Goal: Information Seeking & Learning: Learn about a topic

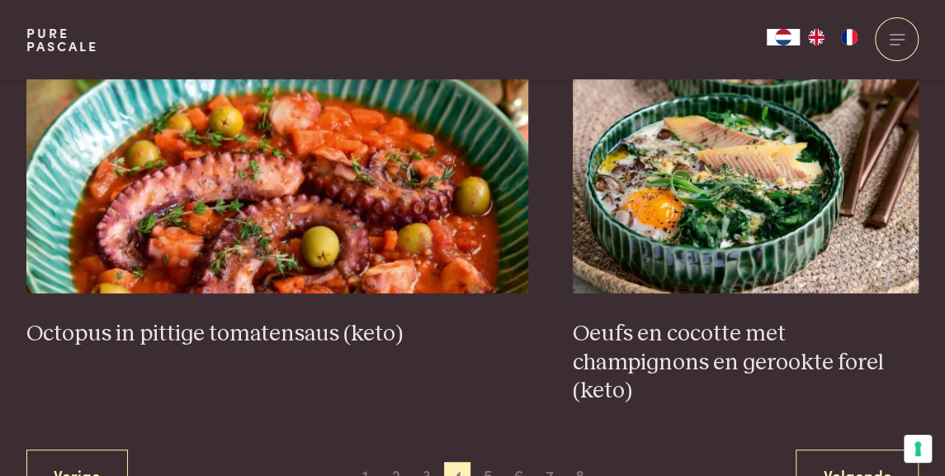
scroll to position [2989, 0]
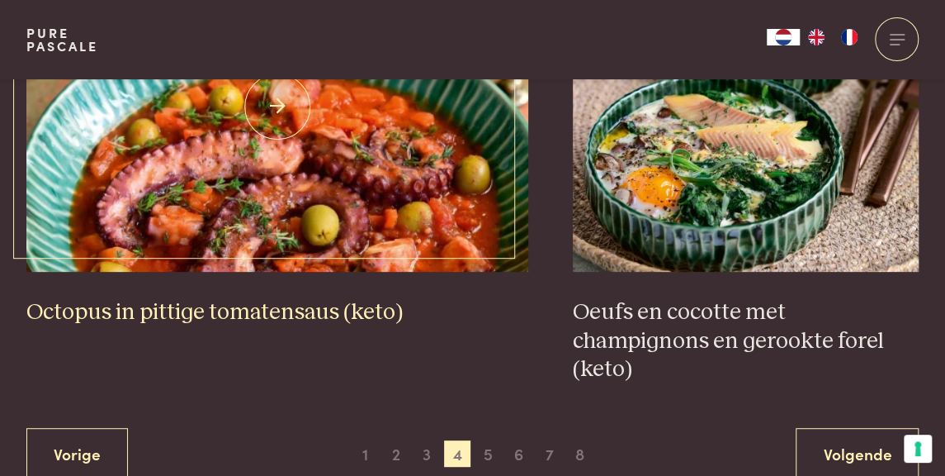
click at [398, 187] on img at bounding box center [277, 106] width 503 height 330
click at [388, 145] on img at bounding box center [277, 106] width 503 height 330
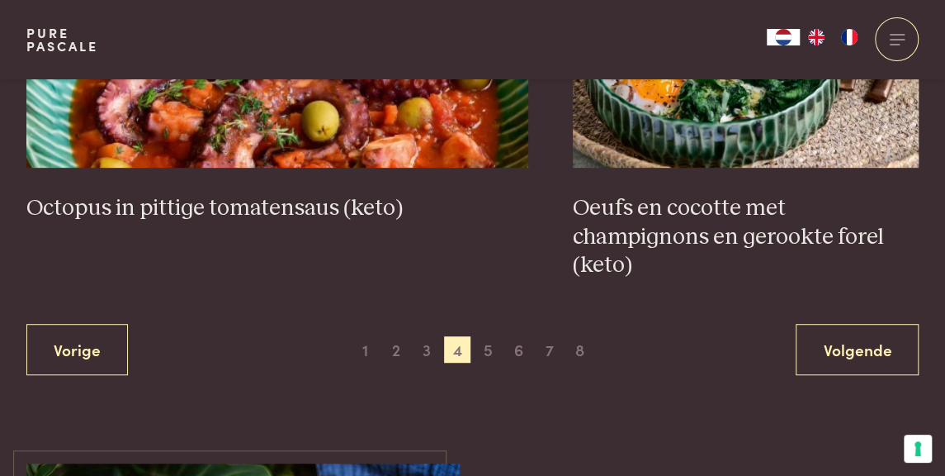
scroll to position [3111, 0]
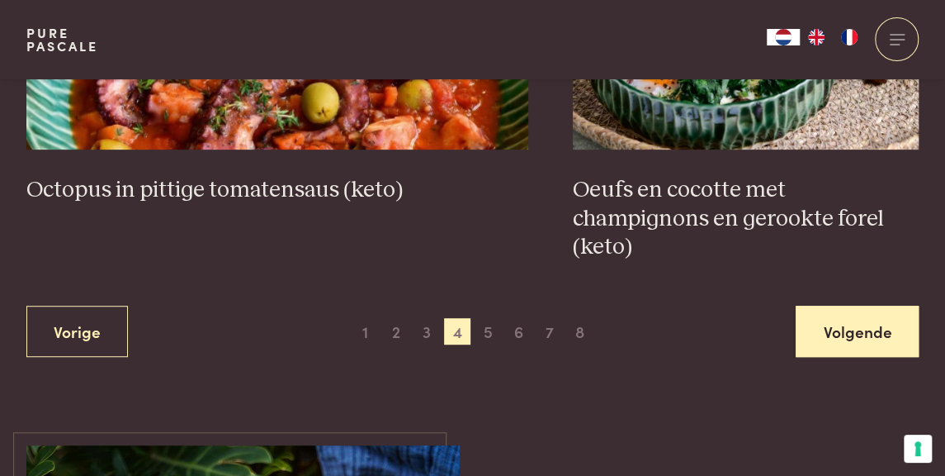
click at [855, 325] on link "Volgende" at bounding box center [857, 331] width 123 height 52
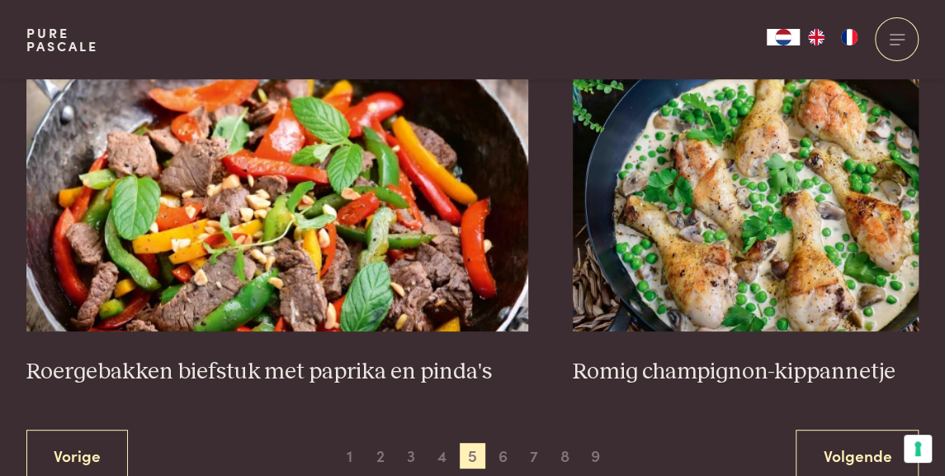
scroll to position [2967, 0]
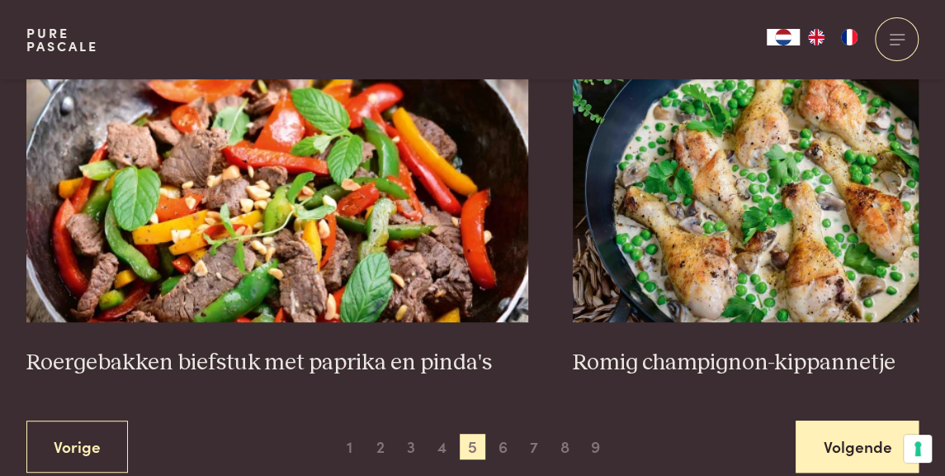
click at [825, 453] on link "Volgende" at bounding box center [857, 446] width 123 height 52
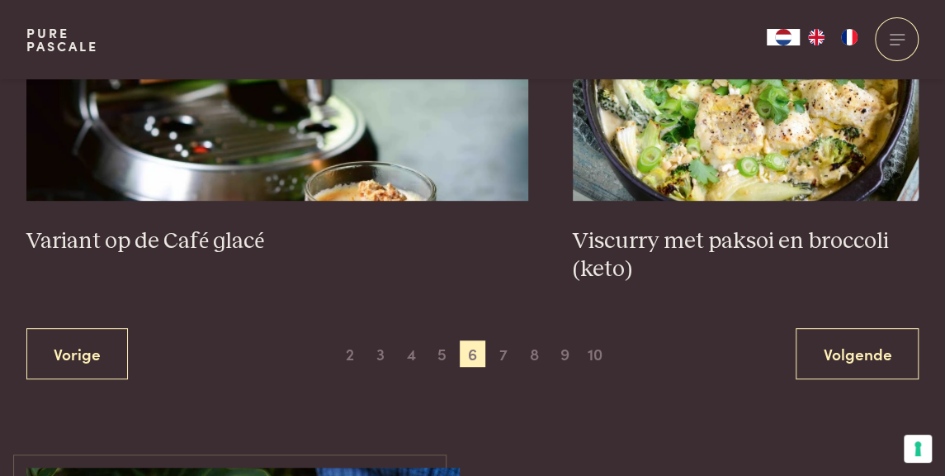
scroll to position [3122, 0]
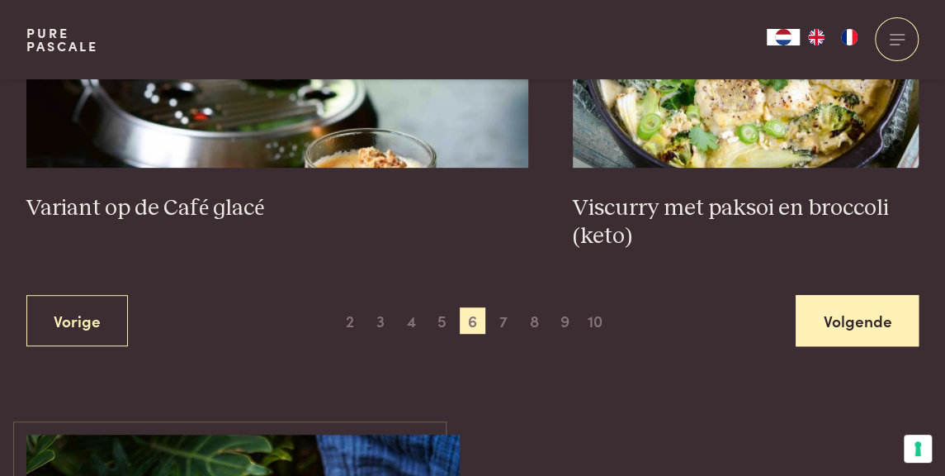
click at [869, 320] on link "Volgende" at bounding box center [857, 321] width 123 height 52
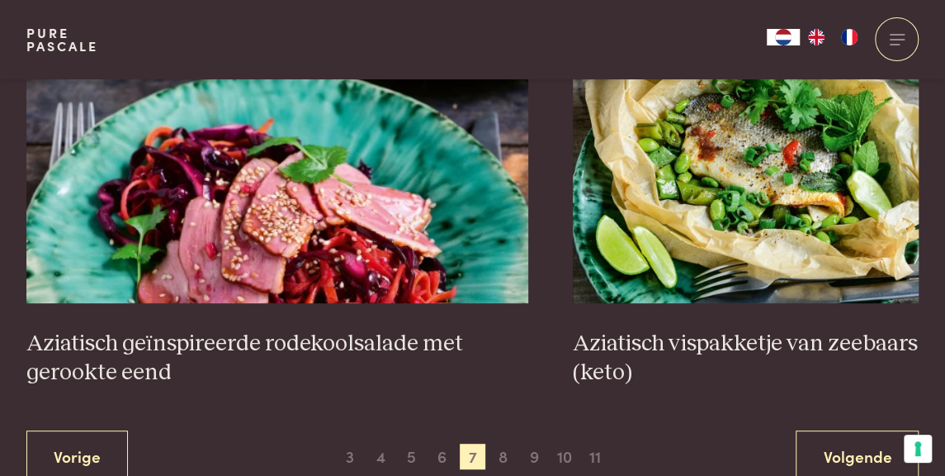
scroll to position [2990, 0]
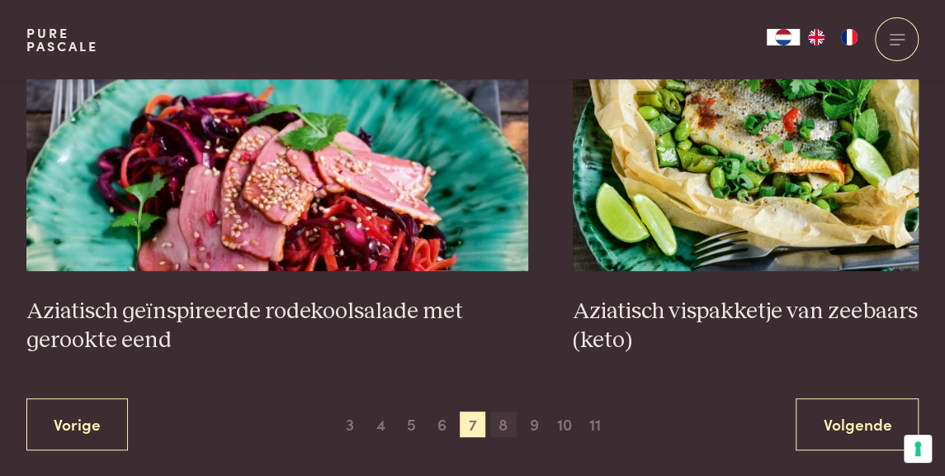
click at [504, 411] on span "8" at bounding box center [503, 424] width 26 height 26
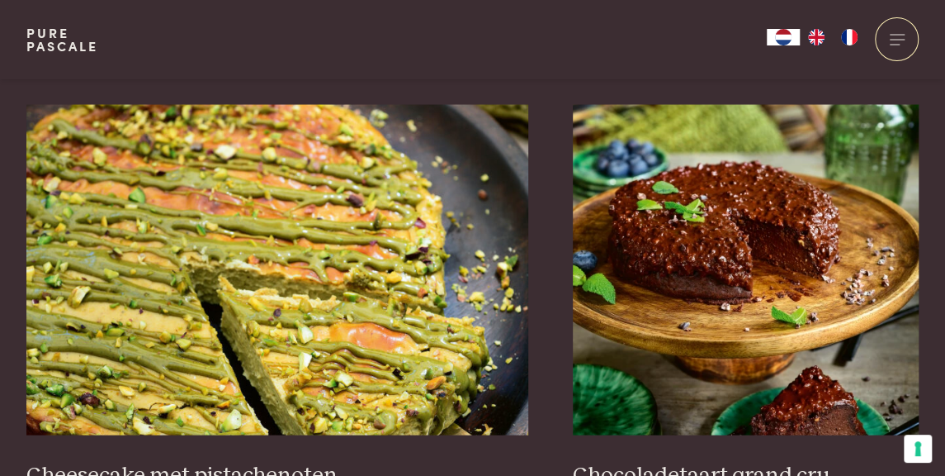
scroll to position [1613, 0]
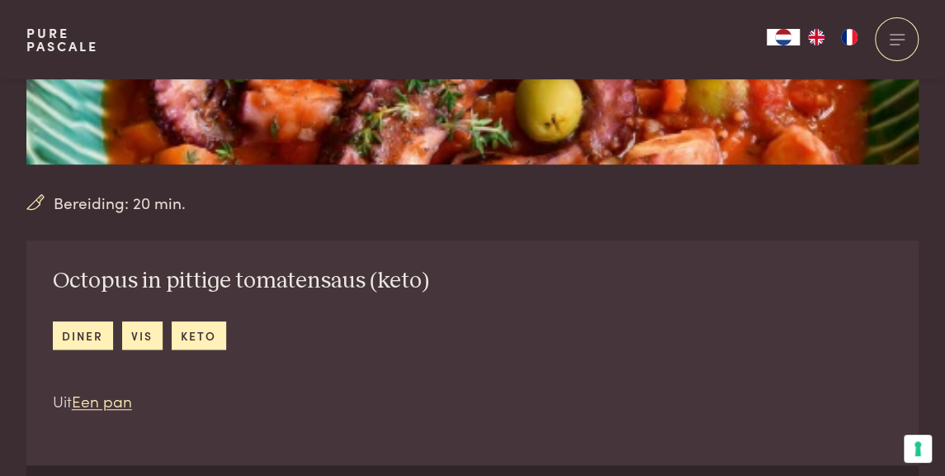
scroll to position [605, 0]
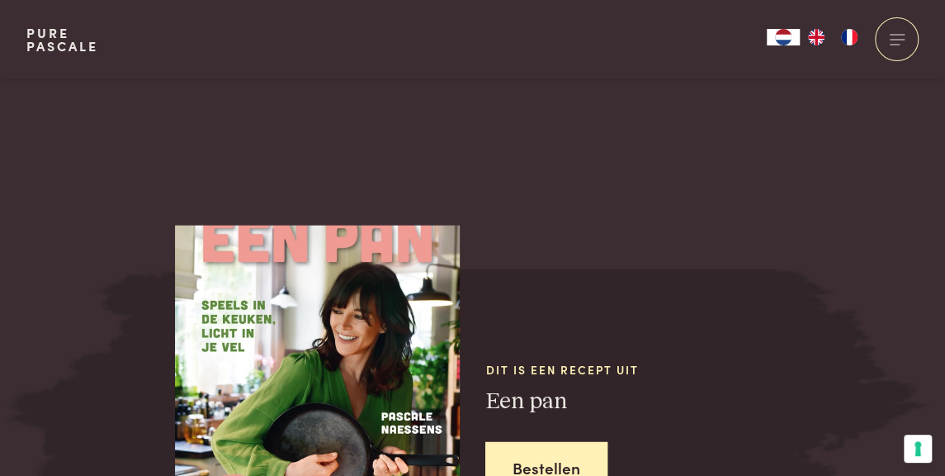
scroll to position [2036, 0]
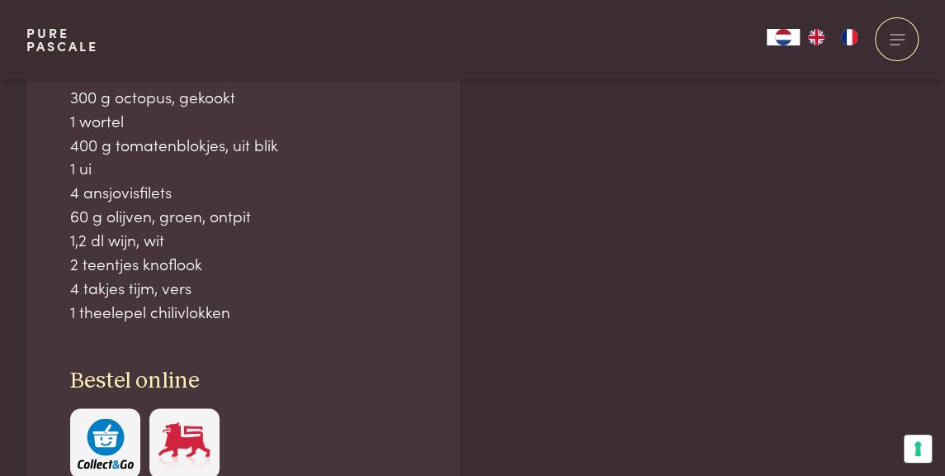
scroll to position [1123, 0]
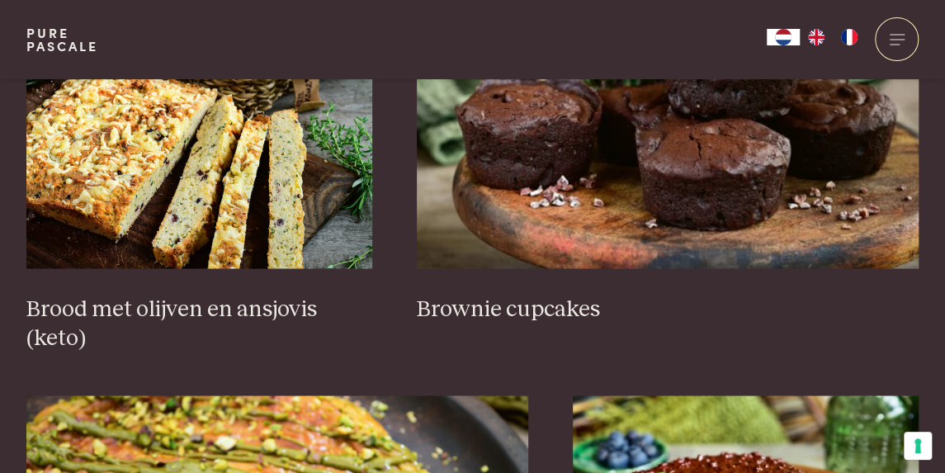
scroll to position [1164, 0]
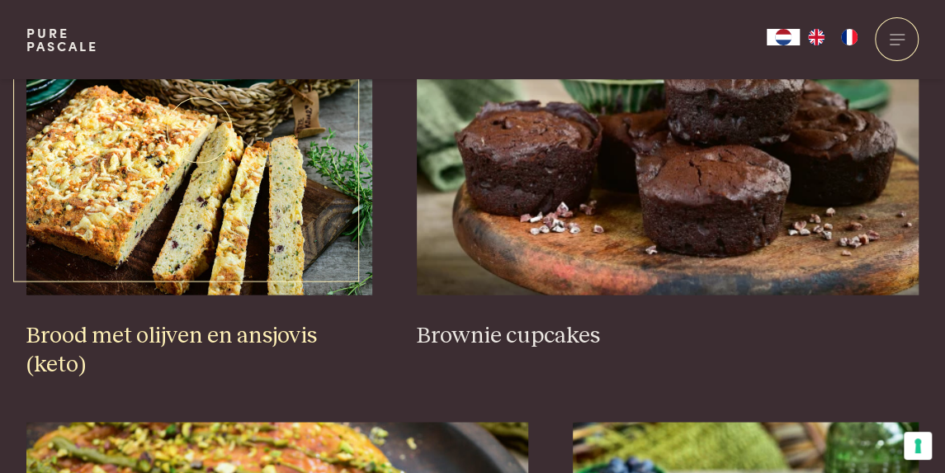
click at [217, 249] on img at bounding box center [199, 129] width 347 height 330
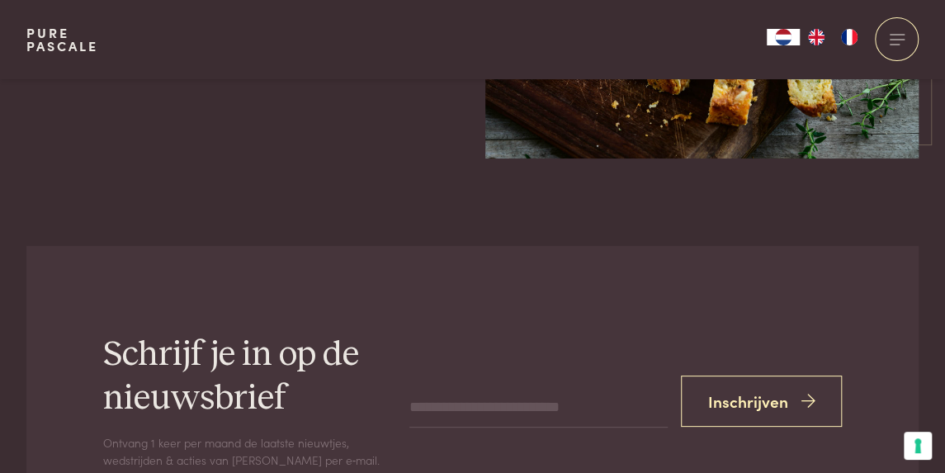
scroll to position [2929, 0]
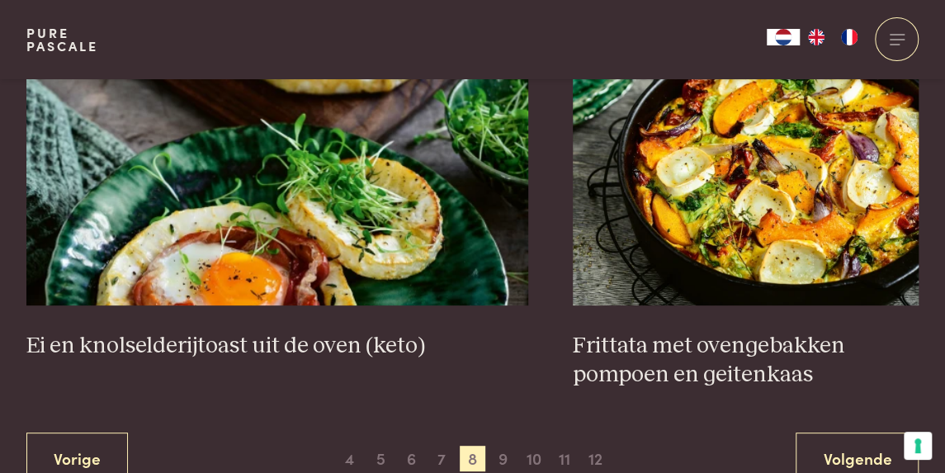
scroll to position [2981, 0]
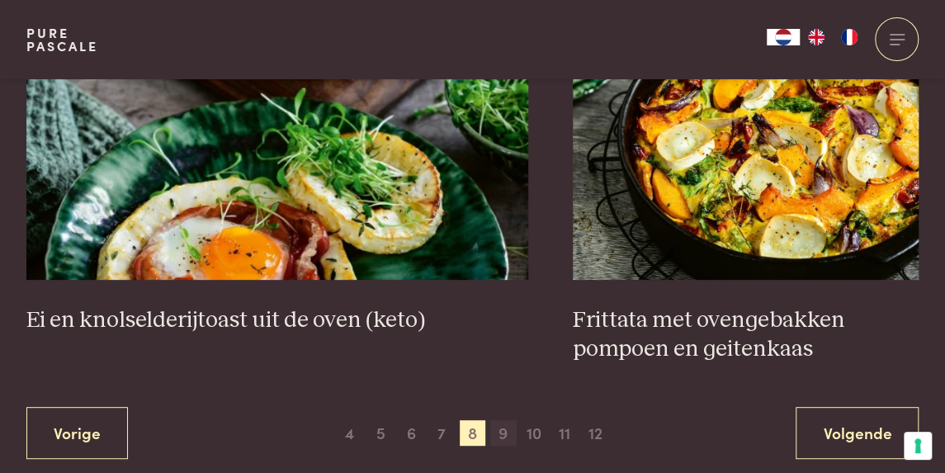
click at [503, 420] on span "9" at bounding box center [503, 433] width 26 height 26
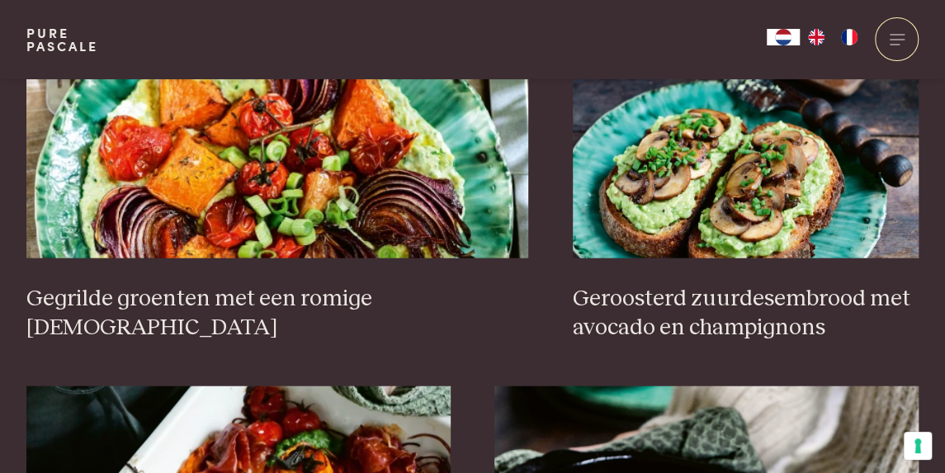
scroll to position [1646, 0]
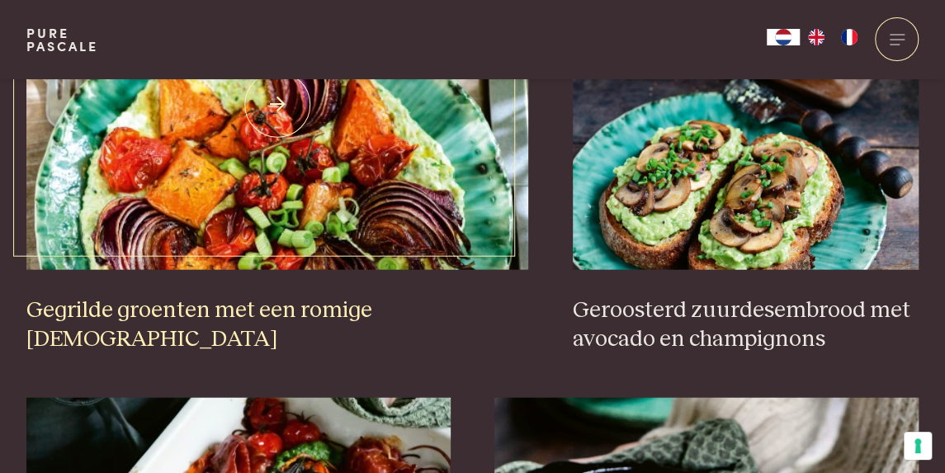
click at [352, 309] on h3 "Gegrilde groenten met een romige [DEMOGRAPHIC_DATA]" at bounding box center [277, 324] width 503 height 57
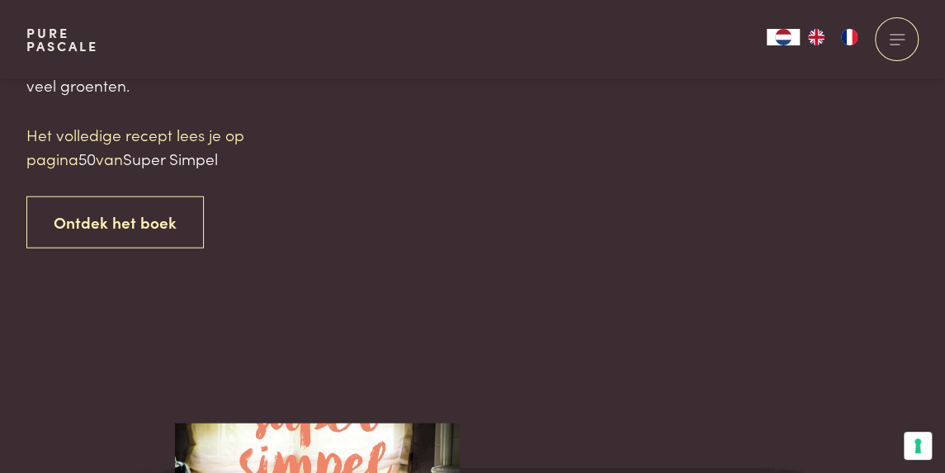
scroll to position [1750, 0]
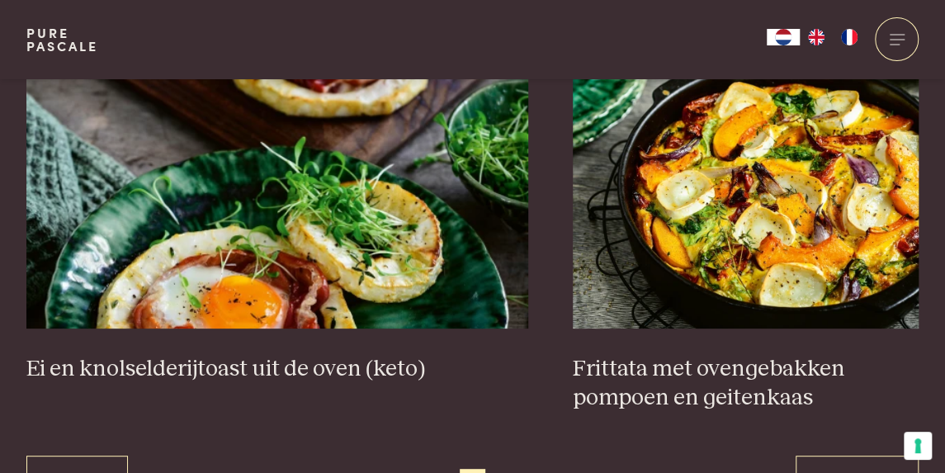
scroll to position [3048, 0]
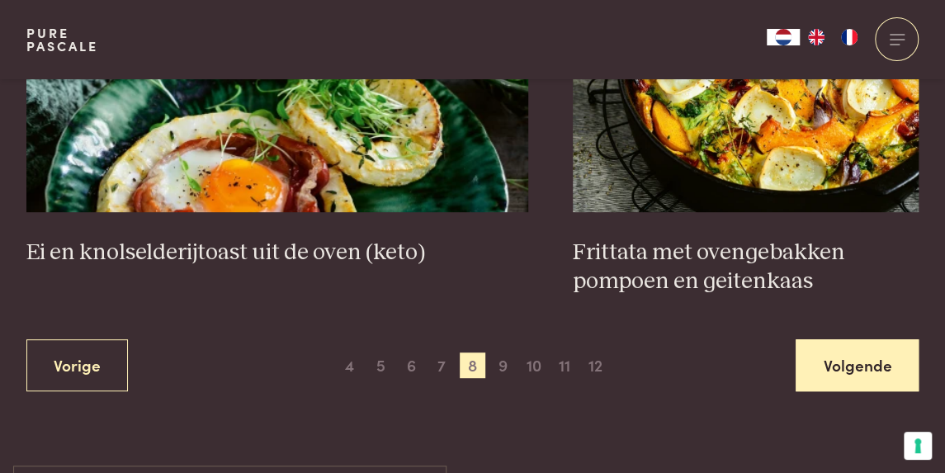
click at [856, 341] on link "Volgende" at bounding box center [857, 365] width 123 height 52
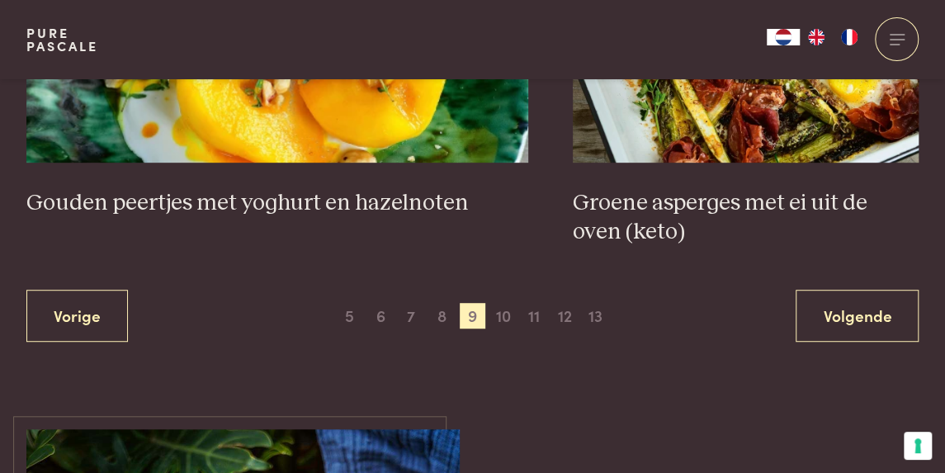
scroll to position [3210, 0]
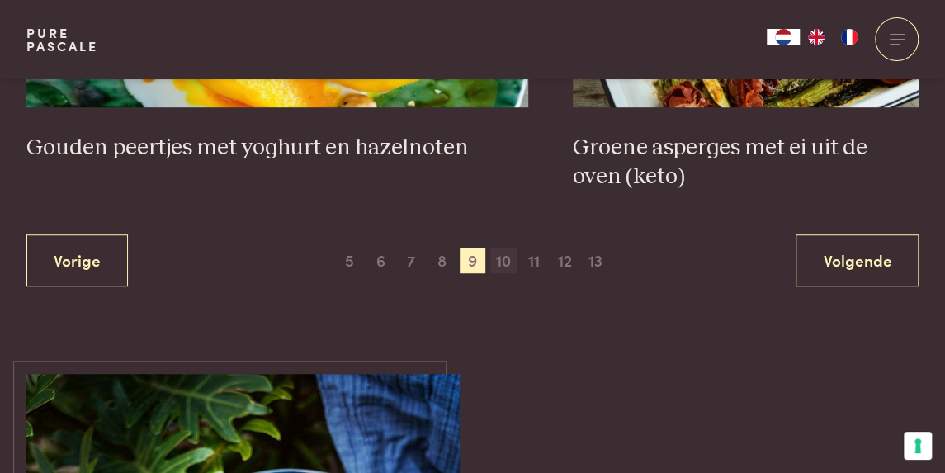
click at [502, 259] on span "10" at bounding box center [503, 261] width 26 height 26
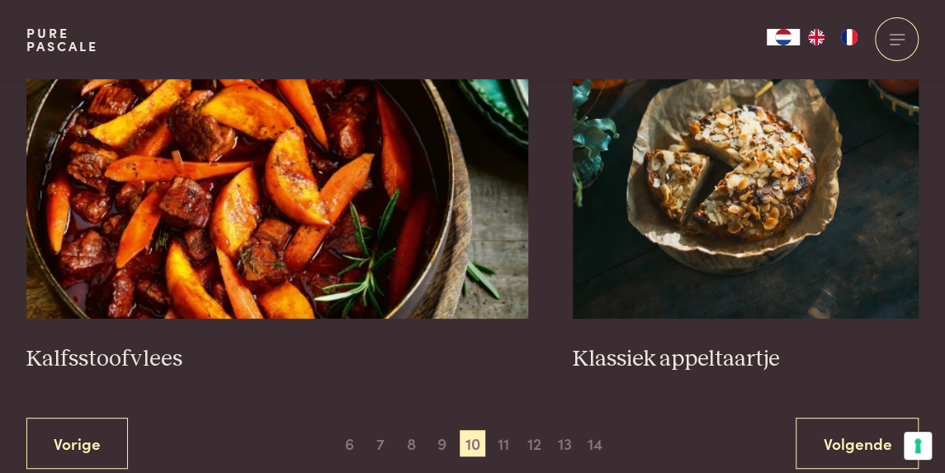
scroll to position [2957, 0]
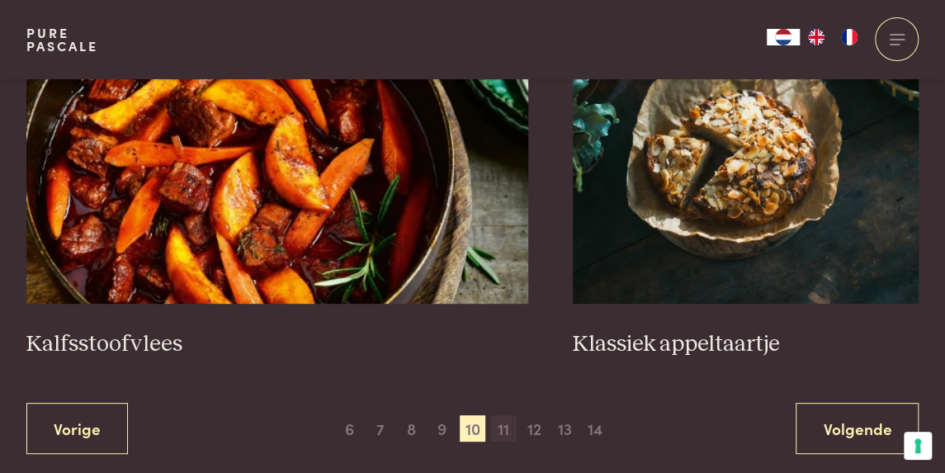
click at [506, 435] on span "11" at bounding box center [503, 428] width 26 height 26
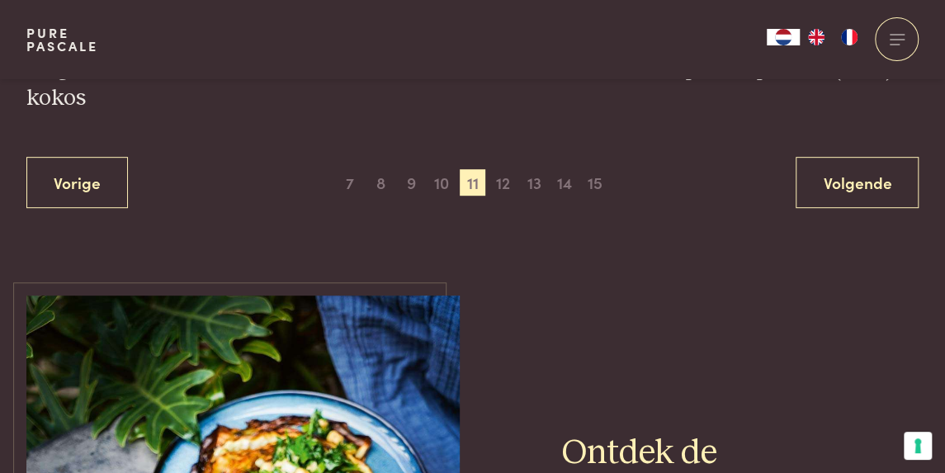
scroll to position [3176, 0]
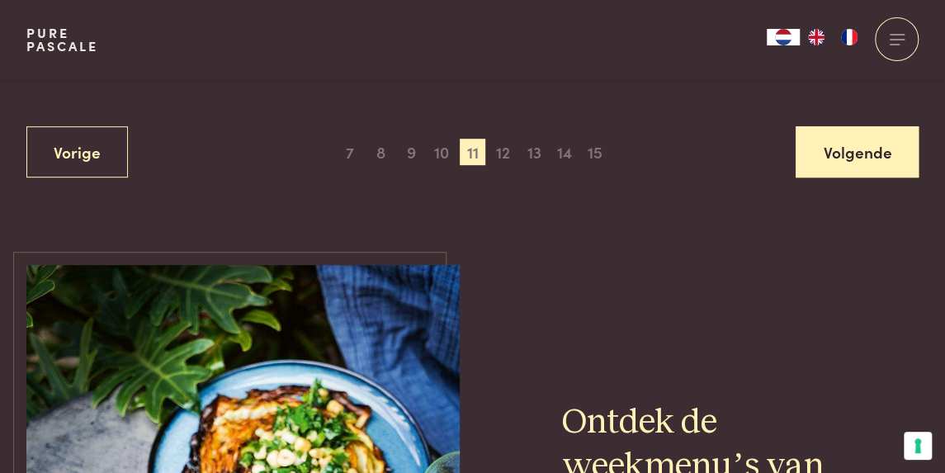
click at [845, 153] on link "Volgende" at bounding box center [857, 152] width 123 height 52
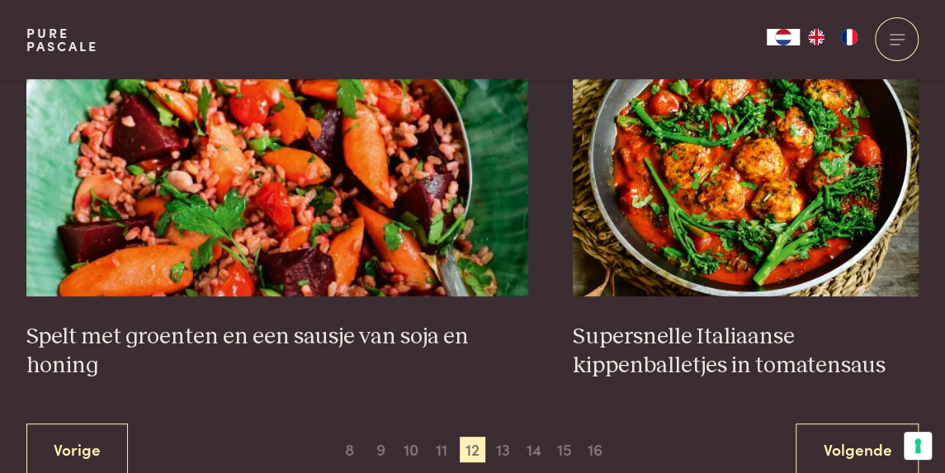
scroll to position [2979, 0]
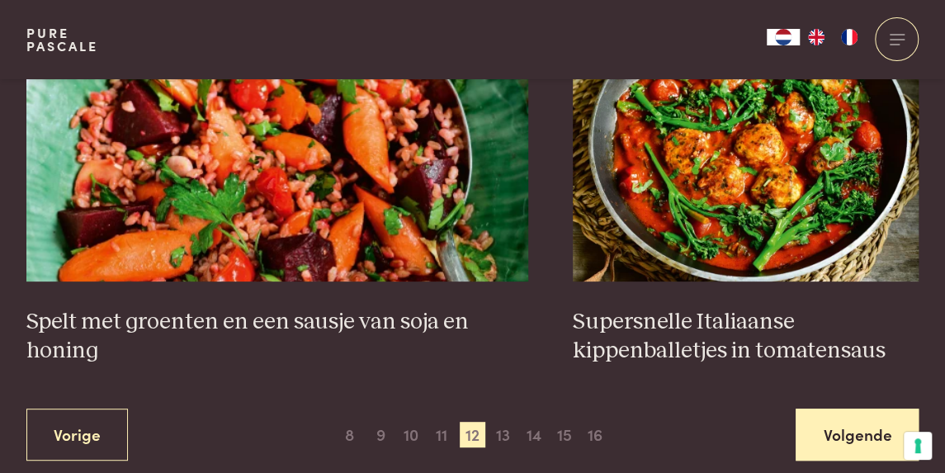
click at [853, 424] on link "Volgende" at bounding box center [857, 435] width 123 height 52
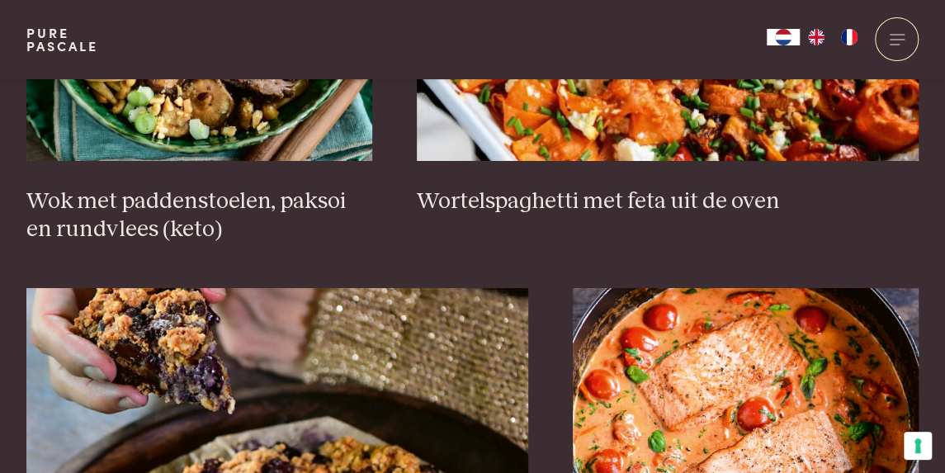
scroll to position [2670, 0]
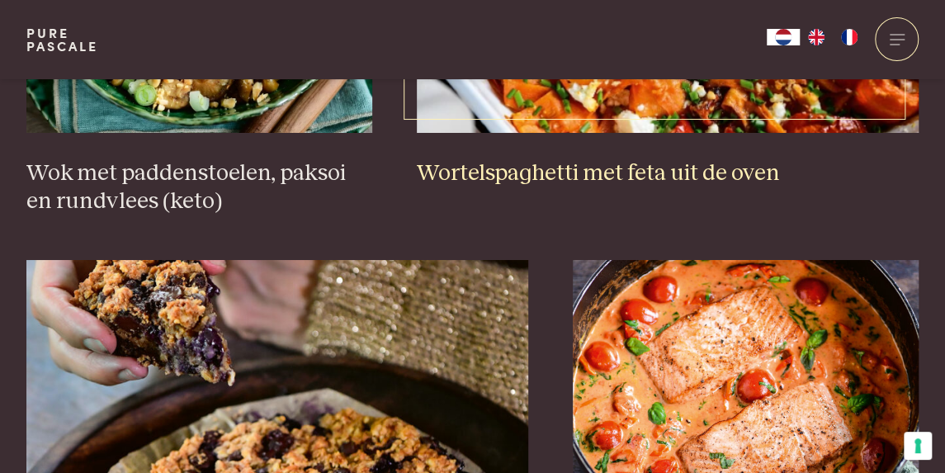
click at [718, 169] on h3 "Wortelspaghetti met feta uit de oven" at bounding box center [668, 173] width 503 height 29
